Goal: Task Accomplishment & Management: Use online tool/utility

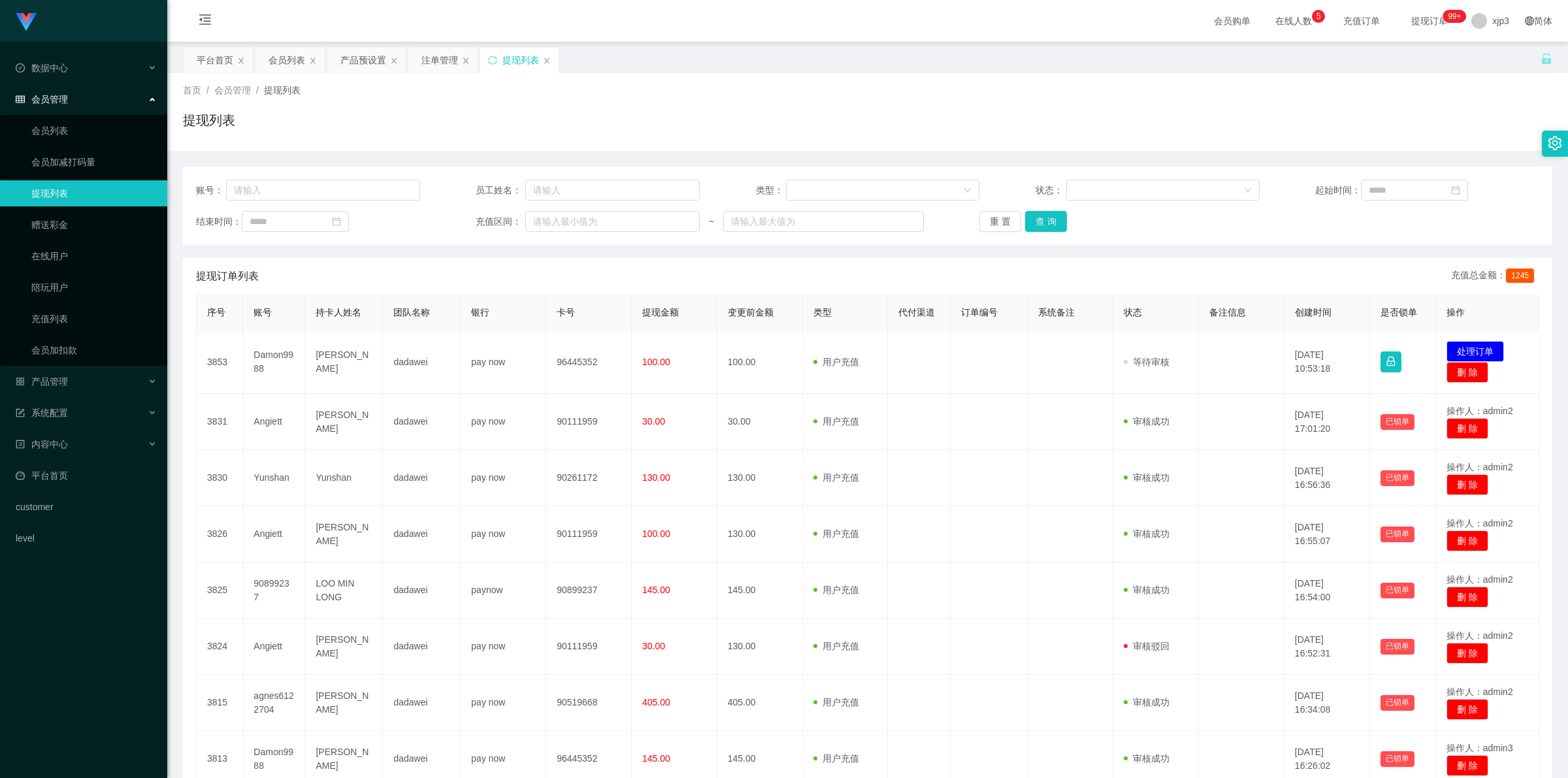
scroll to position [226, 0]
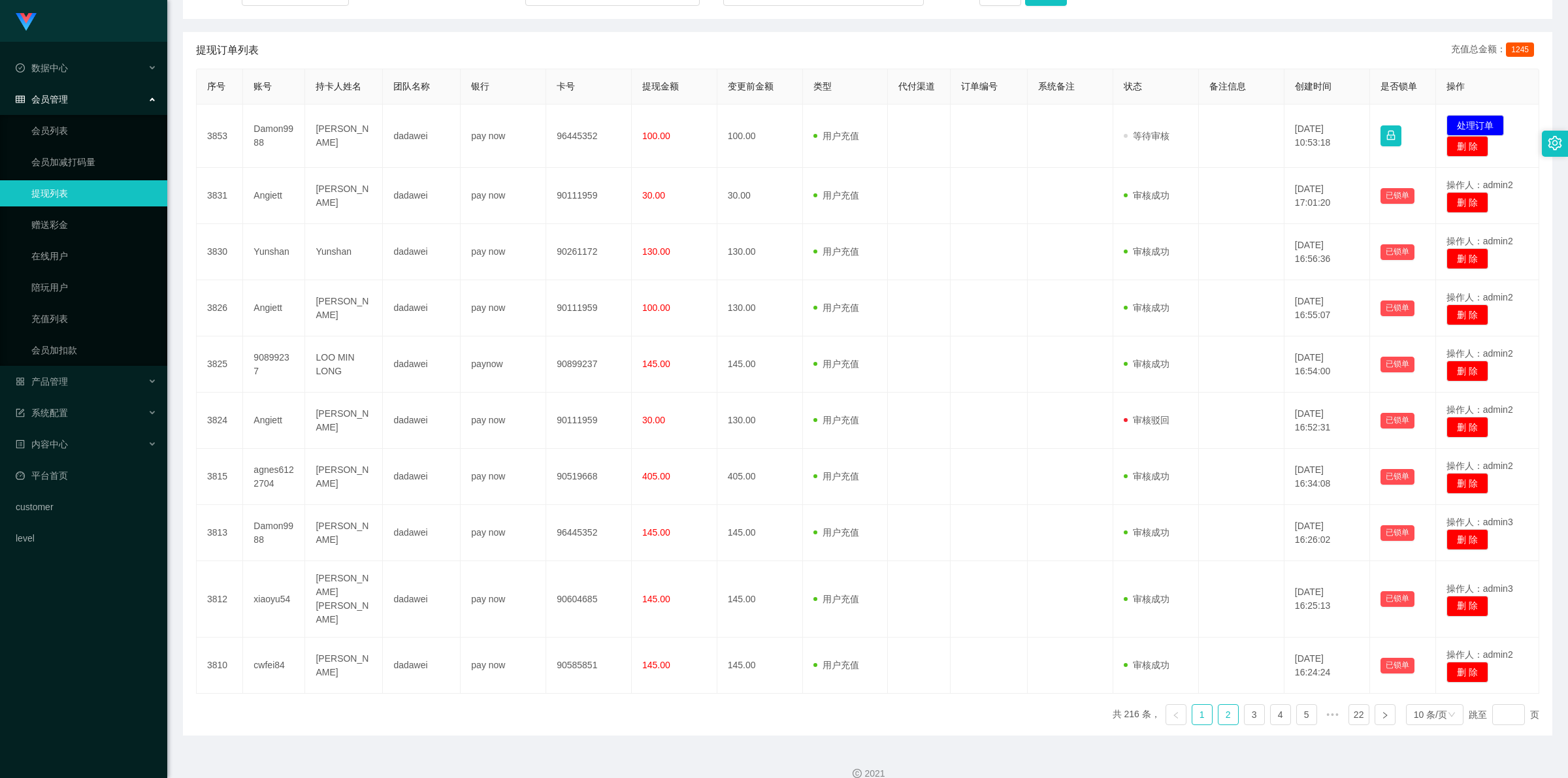
click at [1220, 705] on link "2" at bounding box center [1227, 714] width 19 height 19
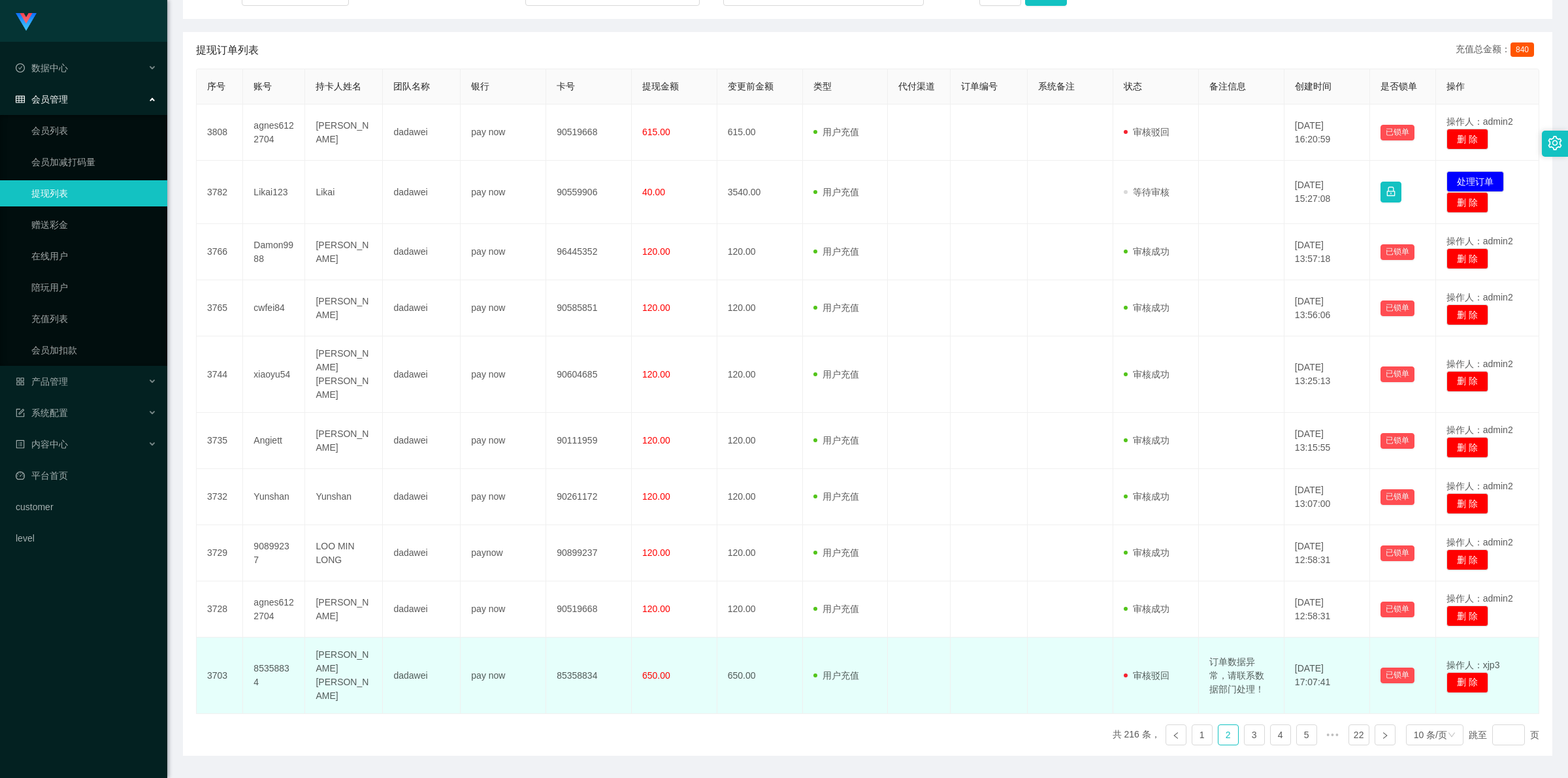
click at [1239, 640] on td "订单数据异常，请联系数据部门处理！" at bounding box center [1241, 676] width 86 height 76
copy td "订单数据异常，请联系数据部门处理！"
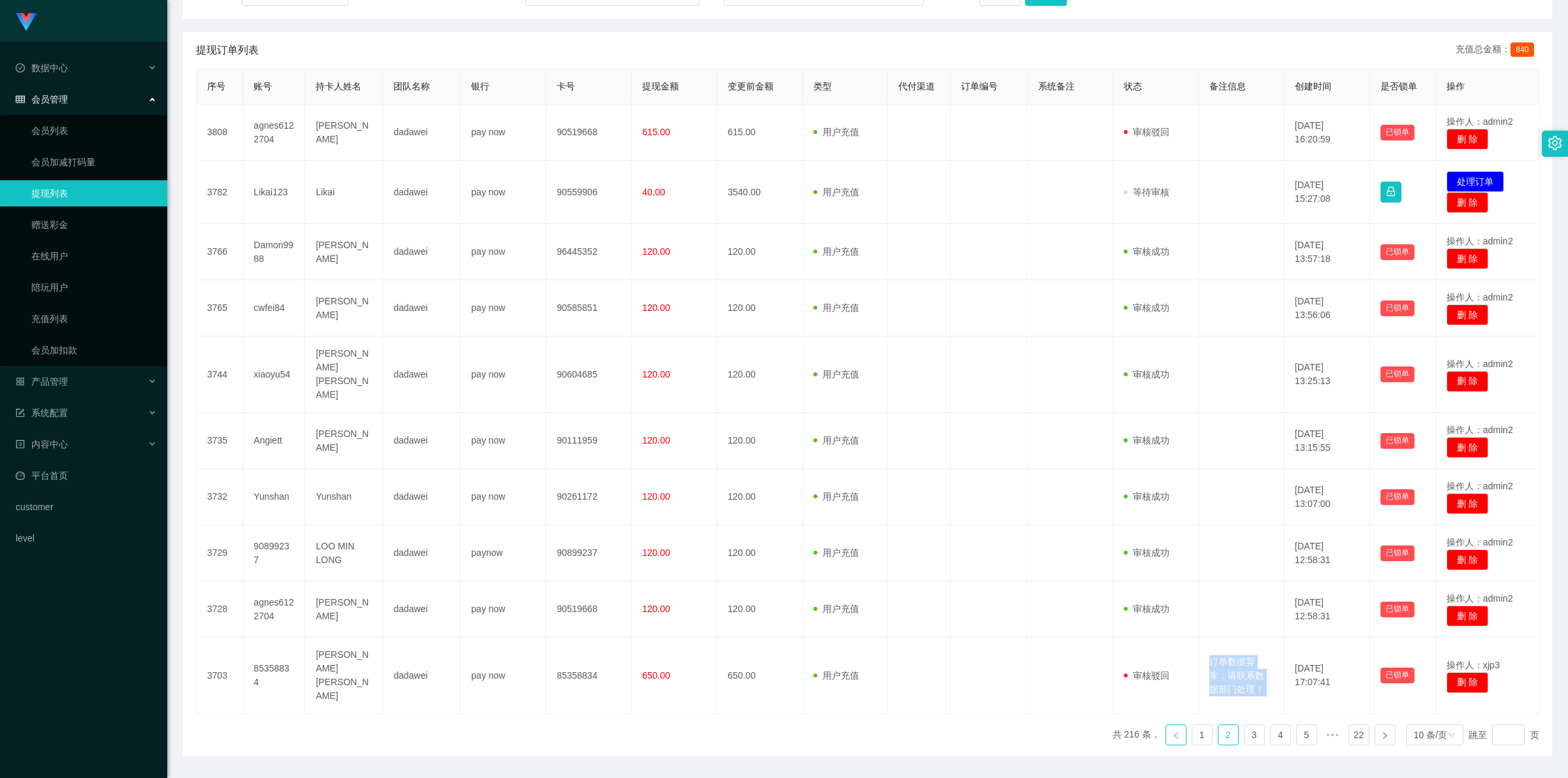
click at [1172, 732] on icon "图标: left" at bounding box center [1175, 735] width 8 height 8
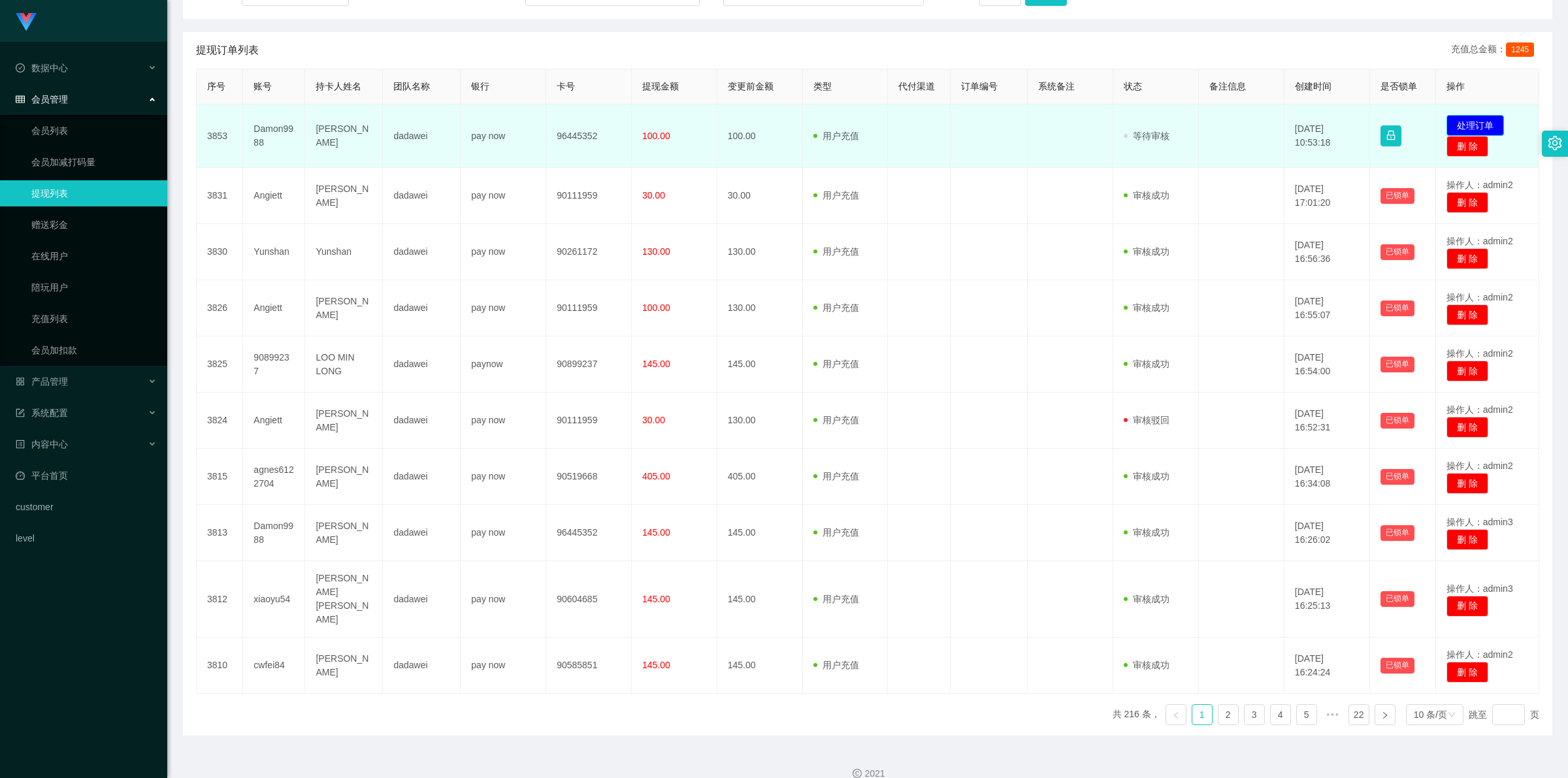
click at [1470, 118] on button "处理订单" at bounding box center [1475, 125] width 57 height 21
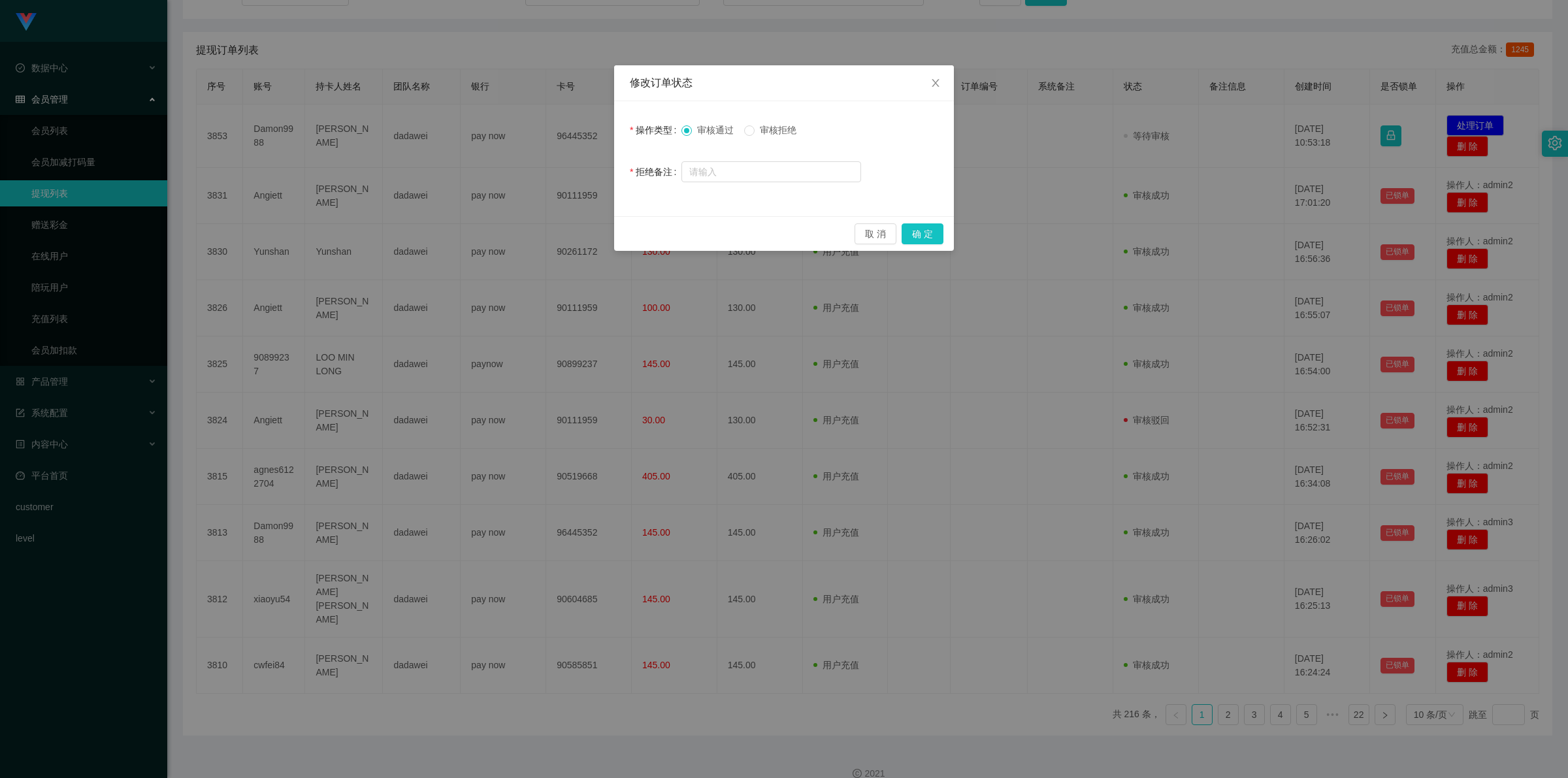
click at [759, 128] on span "审核拒绝" at bounding box center [778, 130] width 47 height 10
click at [773, 175] on input "text" at bounding box center [771, 171] width 180 height 21
paste input "订单数据异常，请联系数据部门处理！"
type input "订单数据异常，请联系数据部门处理！"
click at [923, 230] on button "确 定" at bounding box center [923, 233] width 42 height 21
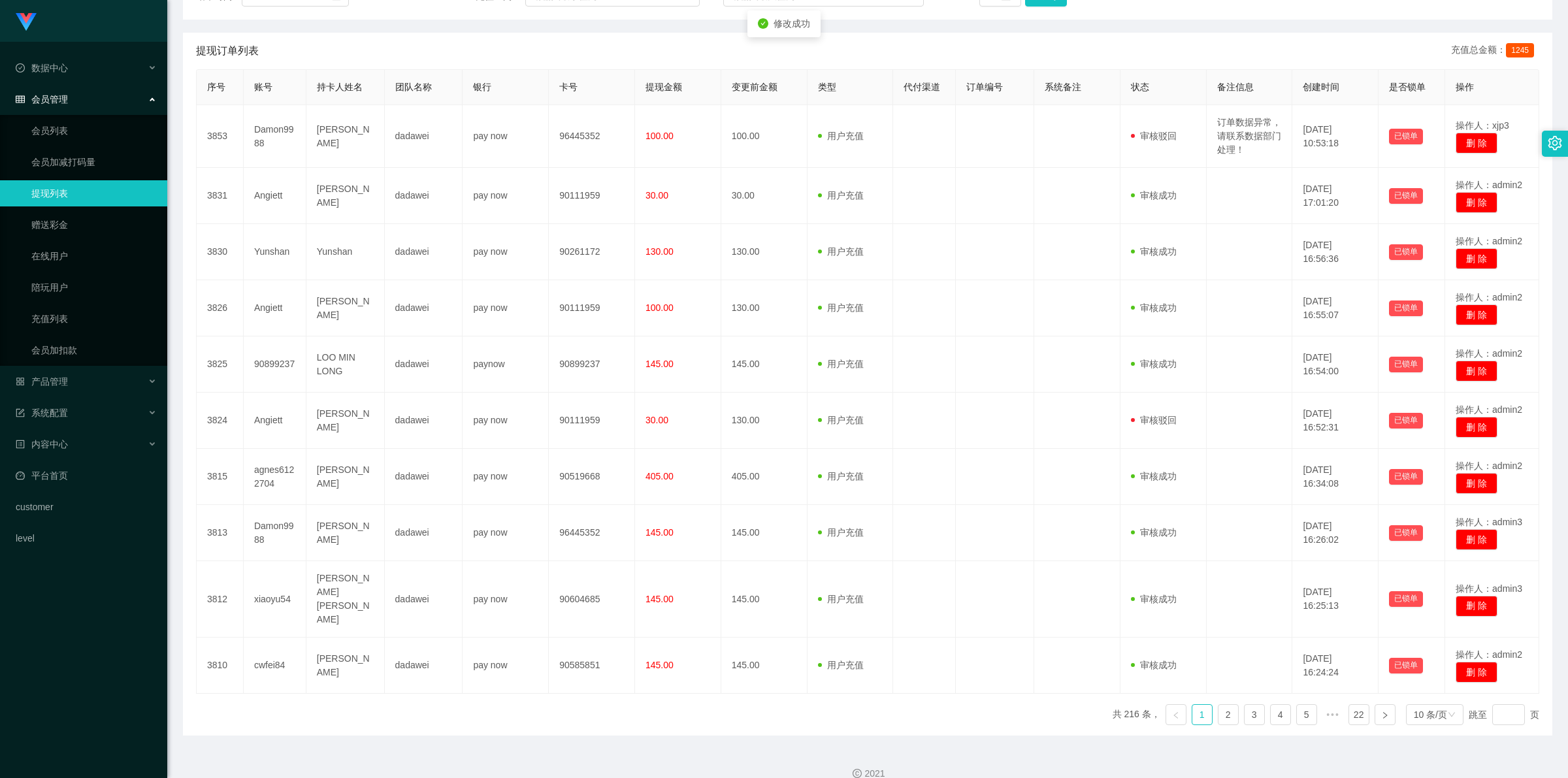
scroll to position [0, 0]
